Goal: Information Seeking & Learning: Learn about a topic

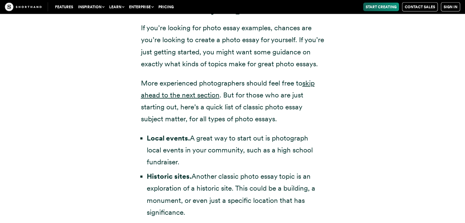
scroll to position [1245, 0]
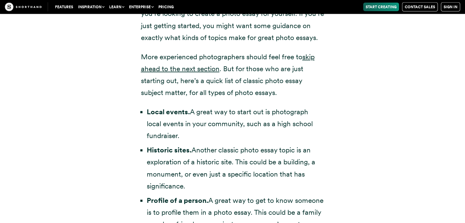
drag, startPoint x: 148, startPoint y: 98, endPoint x: 317, endPoint y: 209, distance: 202.5
copy ul "Local events. A great way to start out is photograph local events in your commu…"
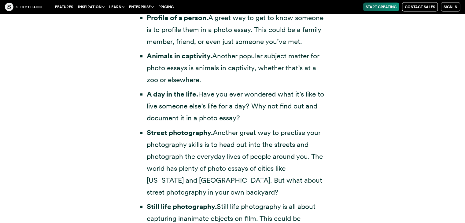
scroll to position [1441, 0]
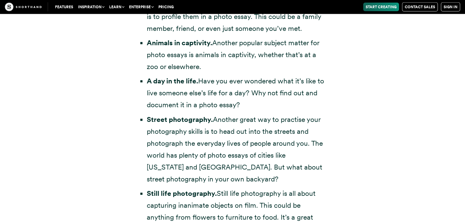
click at [165, 39] on strong "Animals in captivity." at bounding box center [179, 43] width 65 height 9
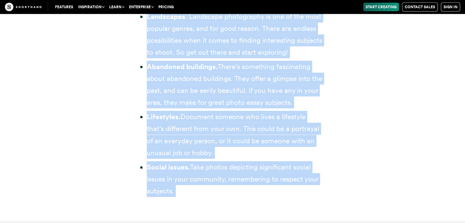
scroll to position [1684, 0]
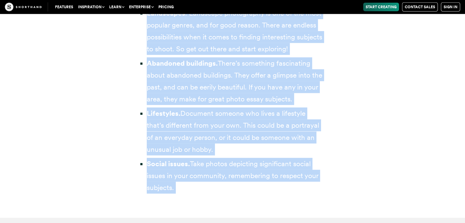
drag, startPoint x: 150, startPoint y: 27, endPoint x: 291, endPoint y: 199, distance: 222.2
copy ul "loremi do sitametco. Adipisc elitsed doeiusm tempor inc utlab etdolo ma aliquae…"
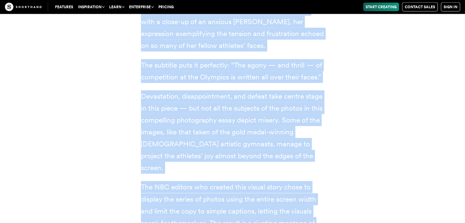
scroll to position [3731, 0]
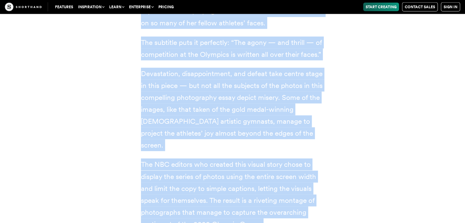
drag, startPoint x: 142, startPoint y: 81, endPoint x: 276, endPoint y: 201, distance: 180.2
click at [276, 201] on div "This emotionally wrought sports story from NBC begins with a close-up of an anx…" at bounding box center [232, 96] width 183 height 269
copy div "Lore ipsumdolors ametcon adipis elits doei TEM incidi utla e dolor-ma al en adm…"
click at [445, 96] on div "This emotionally wrought sports story from NBC begins with a close-up of an anx…" at bounding box center [232, 103] width 465 height 302
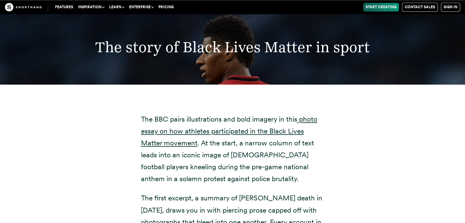
scroll to position [7916, 0]
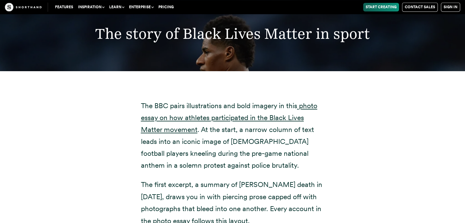
drag, startPoint x: 143, startPoint y: 55, endPoint x: 256, endPoint y: 174, distance: 164.2
click at [256, 174] on div "The BBC pairs illustrations and bold imagery in this photo essay on how athlete…" at bounding box center [232, 153] width 183 height 146
copy div "he BBC pairs illustrations and bold imagery in this photo essay on how athletes…"
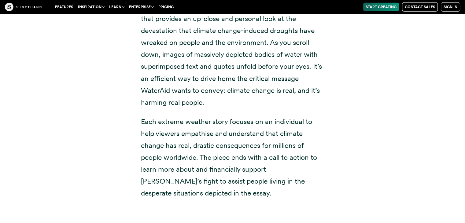
scroll to position [8906, 0]
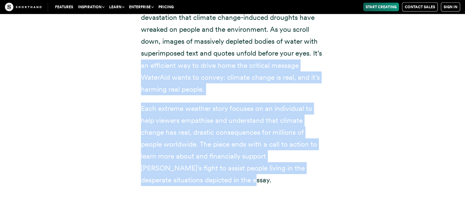
drag, startPoint x: 186, startPoint y: 134, endPoint x: 132, endPoint y: 14, distance: 131.4
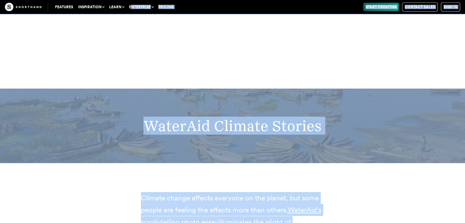
scroll to position [8597, 0]
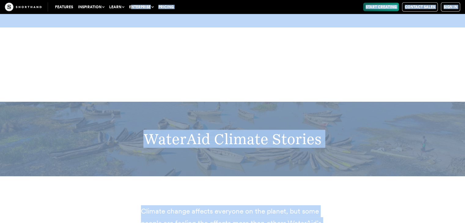
copy body "loremipsu Dolorsit Ametc adipi eli sedd eiusmodt inc utlabor-etdolore mag aliqu…"
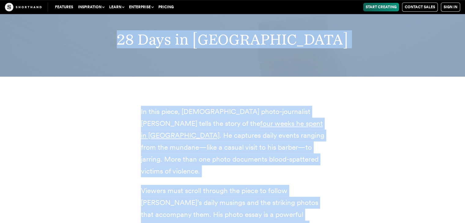
scroll to position [9663, 0]
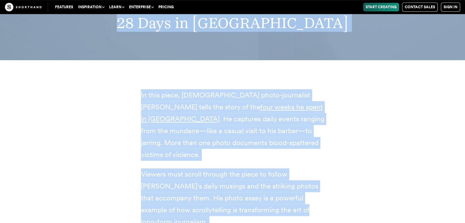
drag, startPoint x: 154, startPoint y: 43, endPoint x: 243, endPoint y: 195, distance: 176.2
copy article "28 Days in [GEOGRAPHIC_DATA] In this piece, [DEMOGRAPHIC_DATA] photo-journalist…"
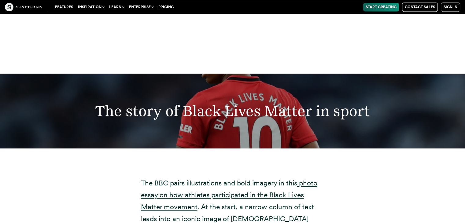
scroll to position [7852, 0]
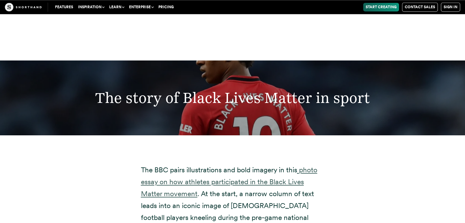
click at [239, 166] on link "photo essay on how athletes participated in the Black Lives Matter movement" at bounding box center [229, 182] width 176 height 32
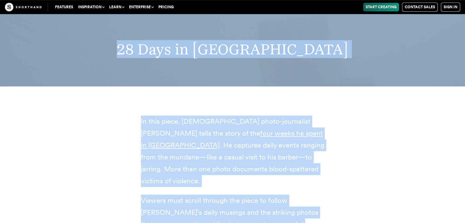
scroll to position [9663, 0]
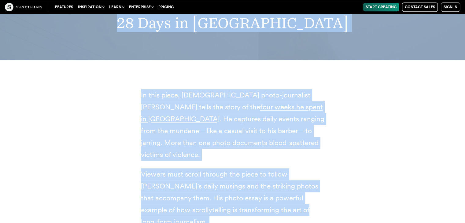
click at [393, 122] on div "In this piece, [DEMOGRAPHIC_DATA] photo-journalist [PERSON_NAME] tells the stor…" at bounding box center [233, 156] width 416 height 192
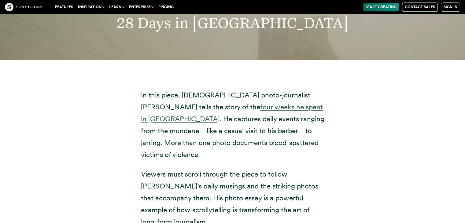
click at [281, 103] on link "four weeks he spent in [GEOGRAPHIC_DATA]" at bounding box center [232, 113] width 182 height 20
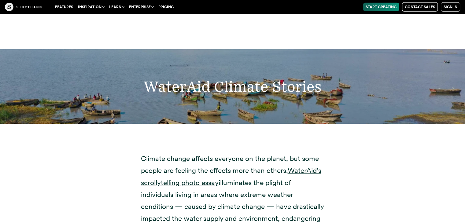
scroll to position [8636, 0]
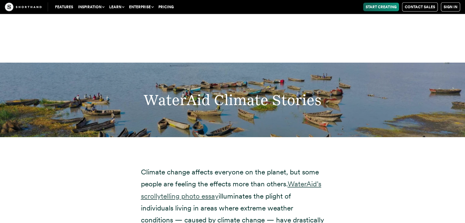
click at [306, 180] on link "WaterAid’s scrollytelling photo essay" at bounding box center [231, 190] width 180 height 20
